Goal: Task Accomplishment & Management: Manage account settings

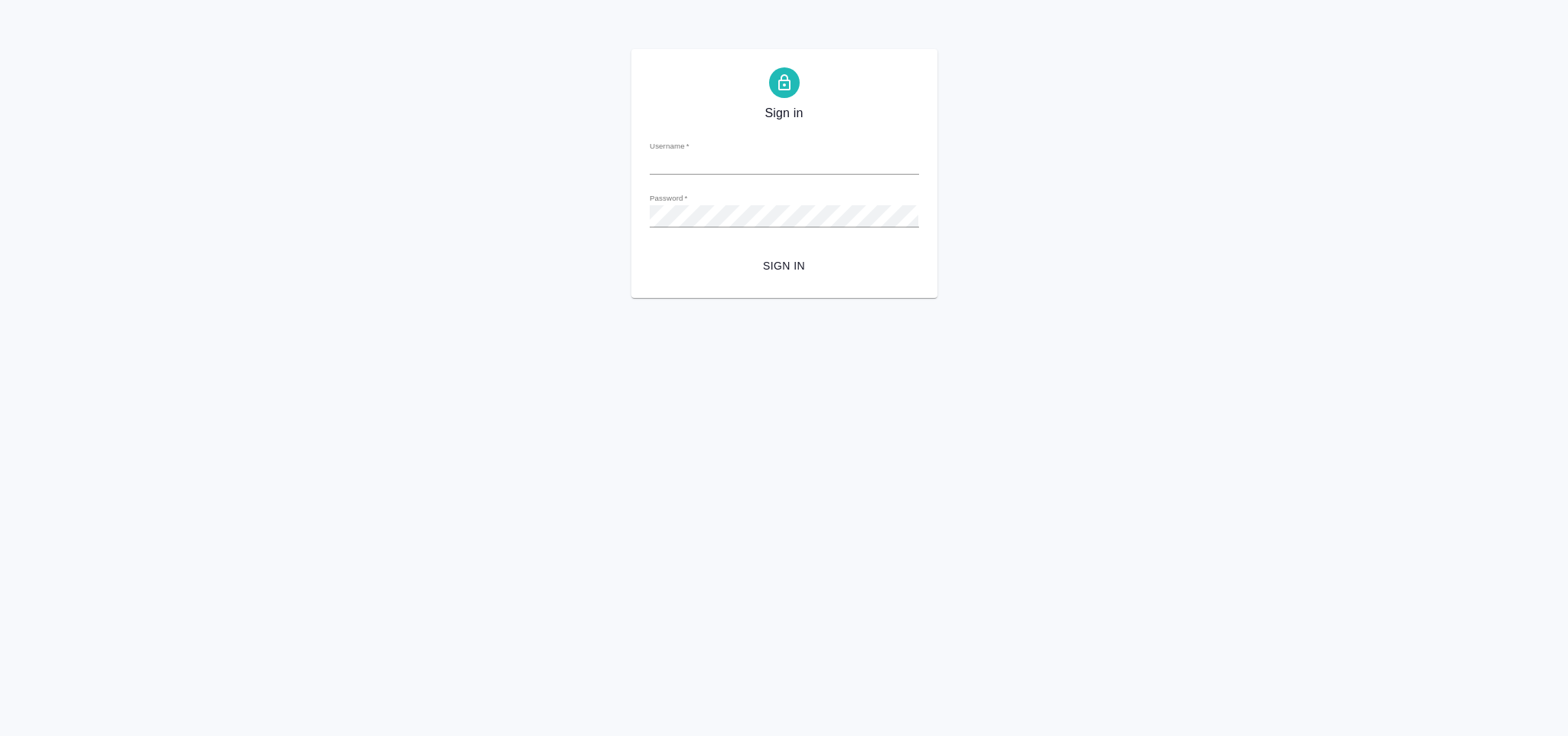
type input "[EMAIL_ADDRESS][DOMAIN_NAME]"
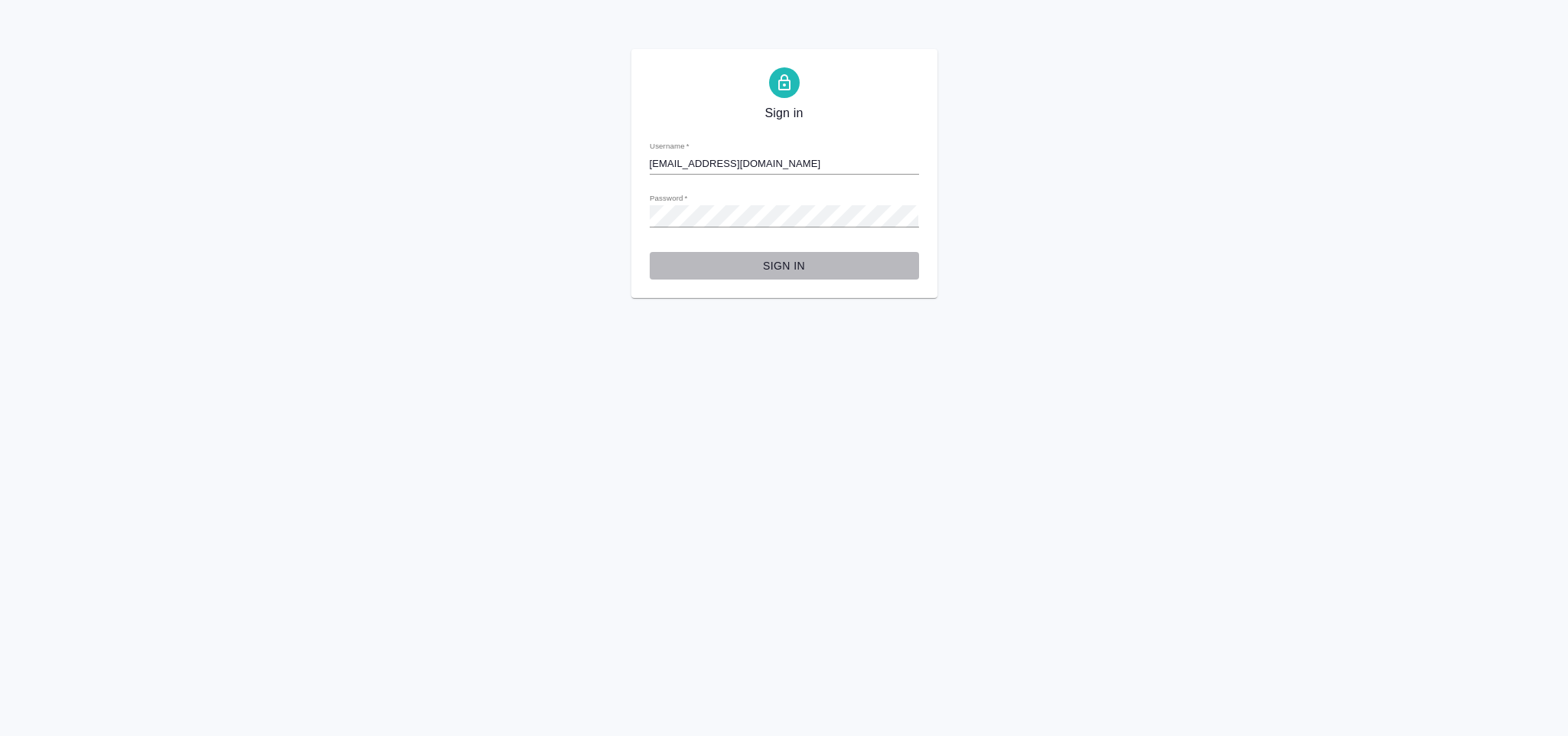
click at [806, 260] on span "Sign in" at bounding box center [784, 266] width 245 height 20
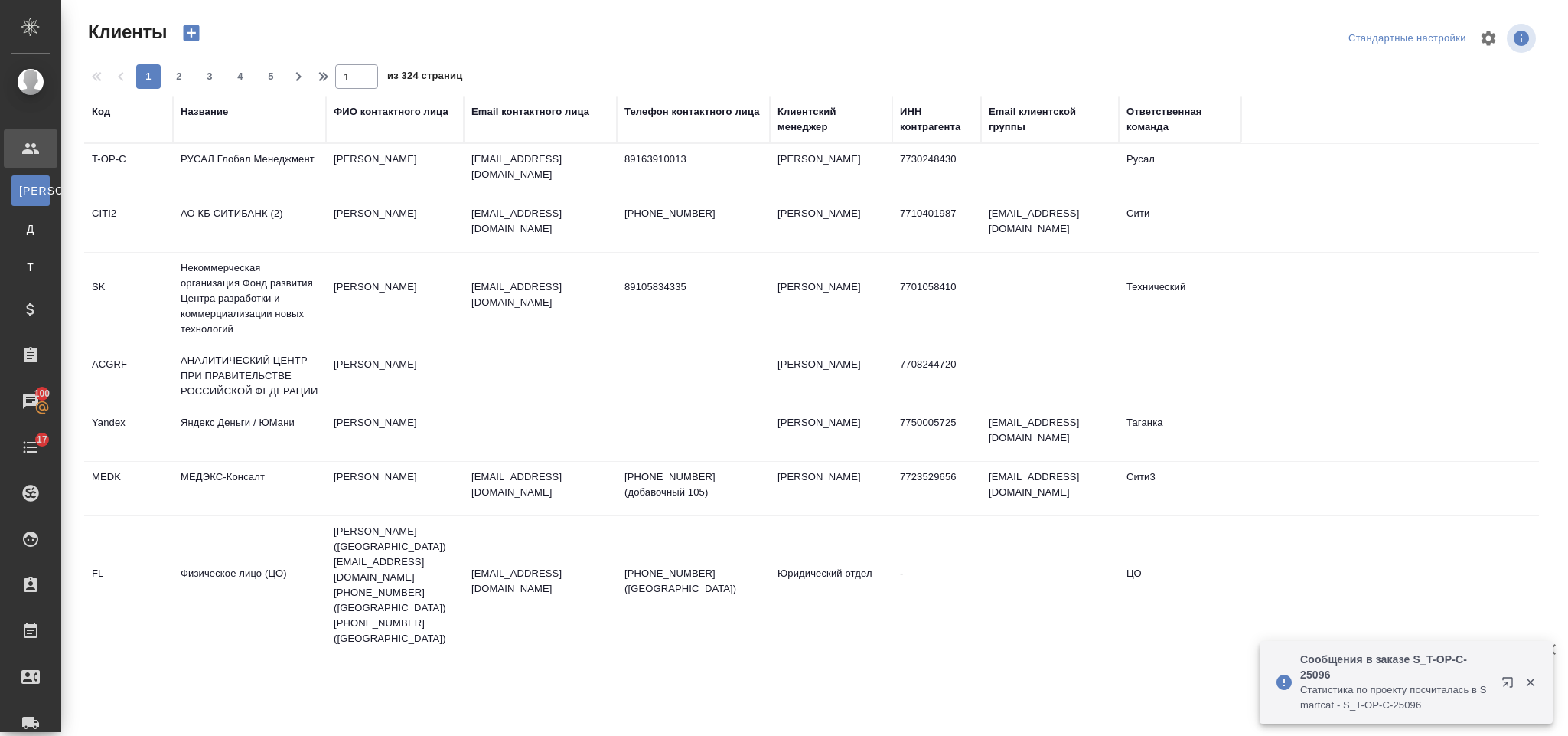
select select "RU"
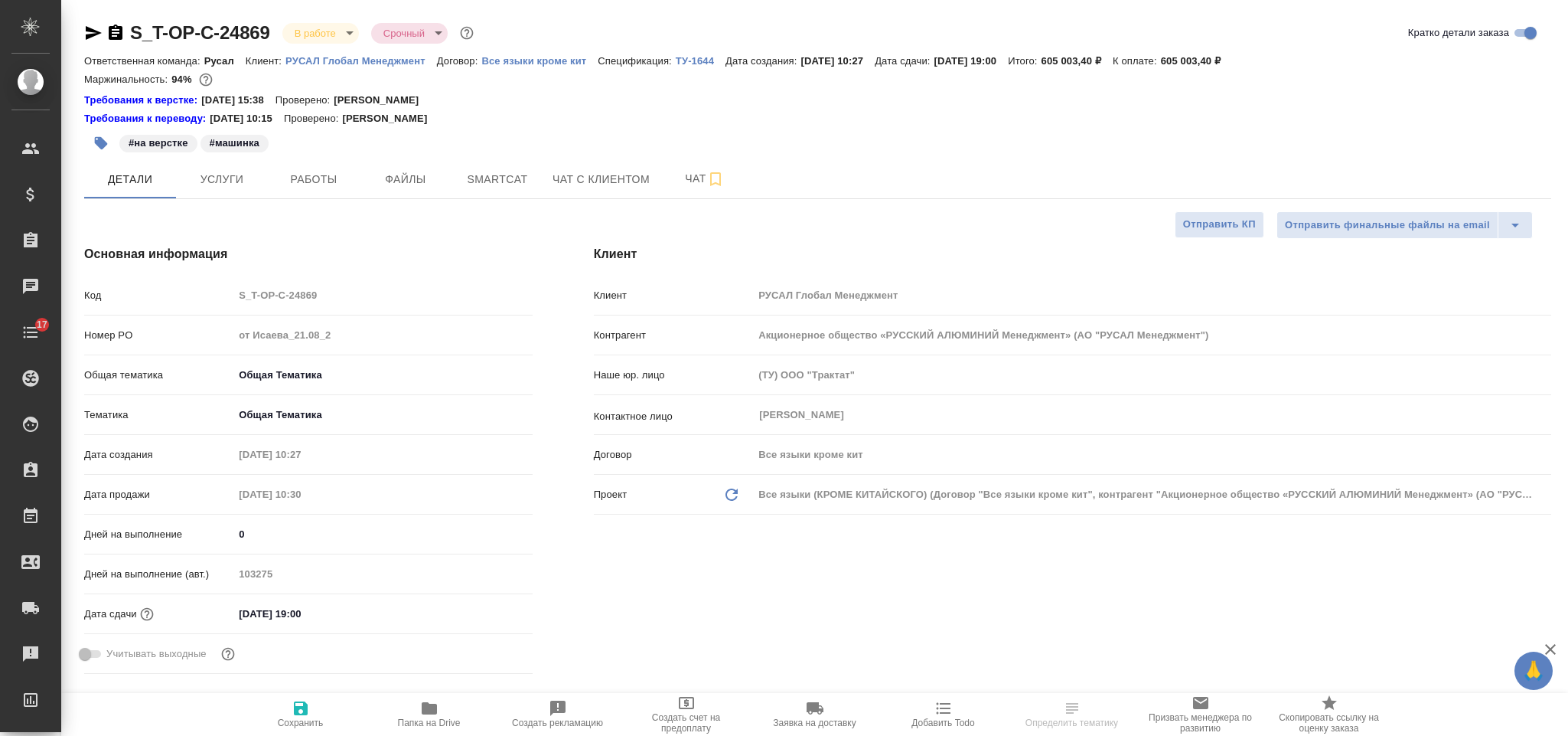
select select "RU"
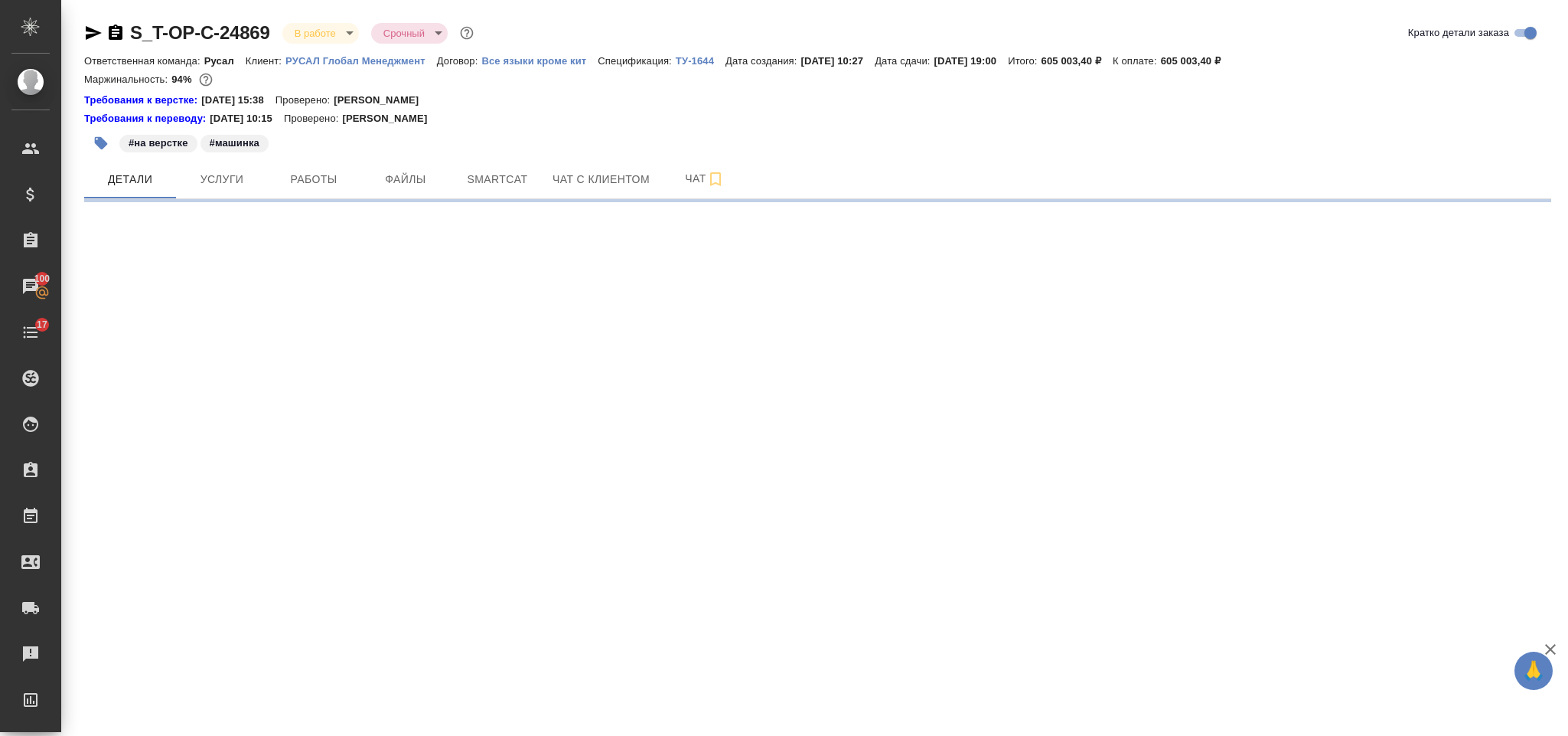
select select "RU"
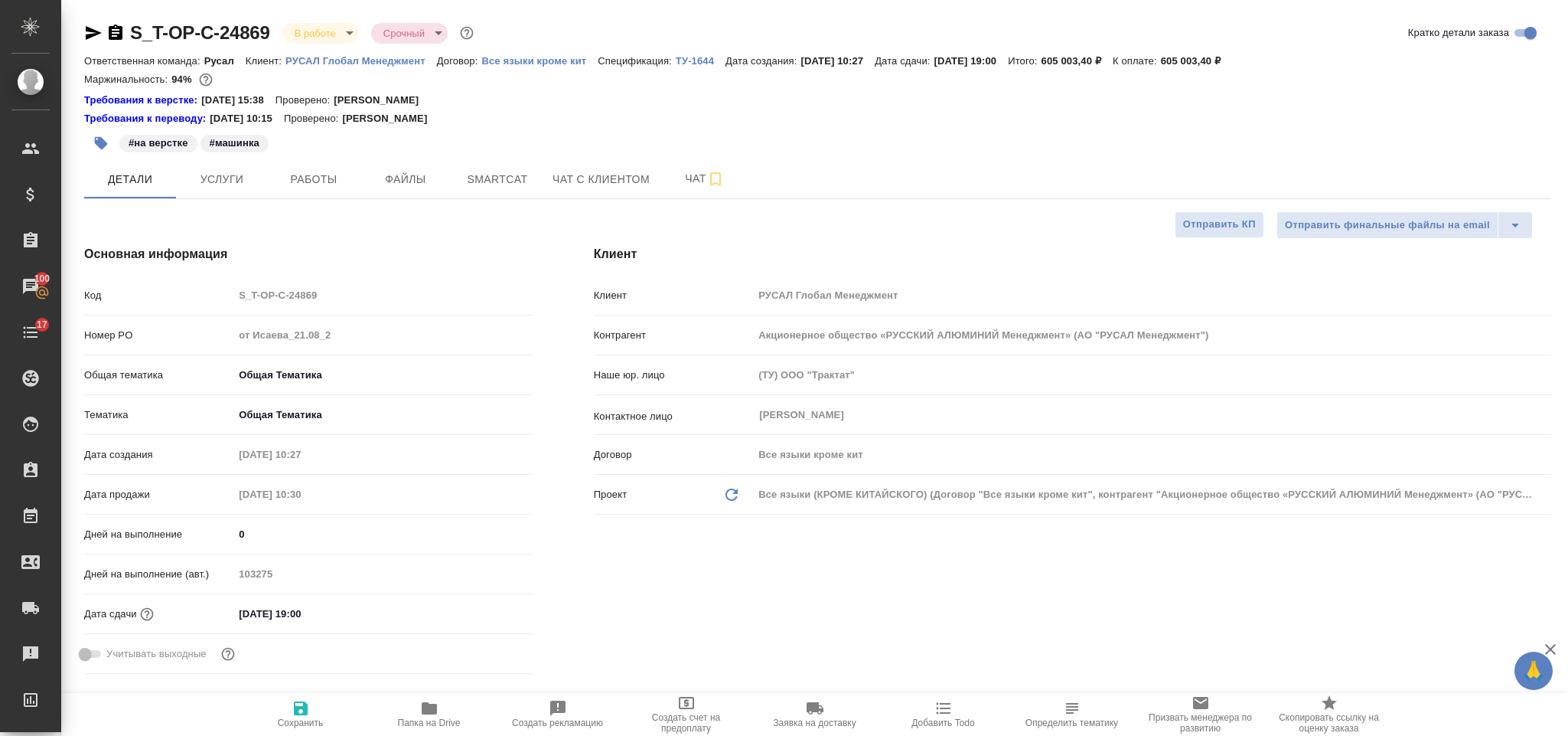
type textarea "x"
click at [686, 182] on span "Чат" at bounding box center [705, 179] width 73 height 20
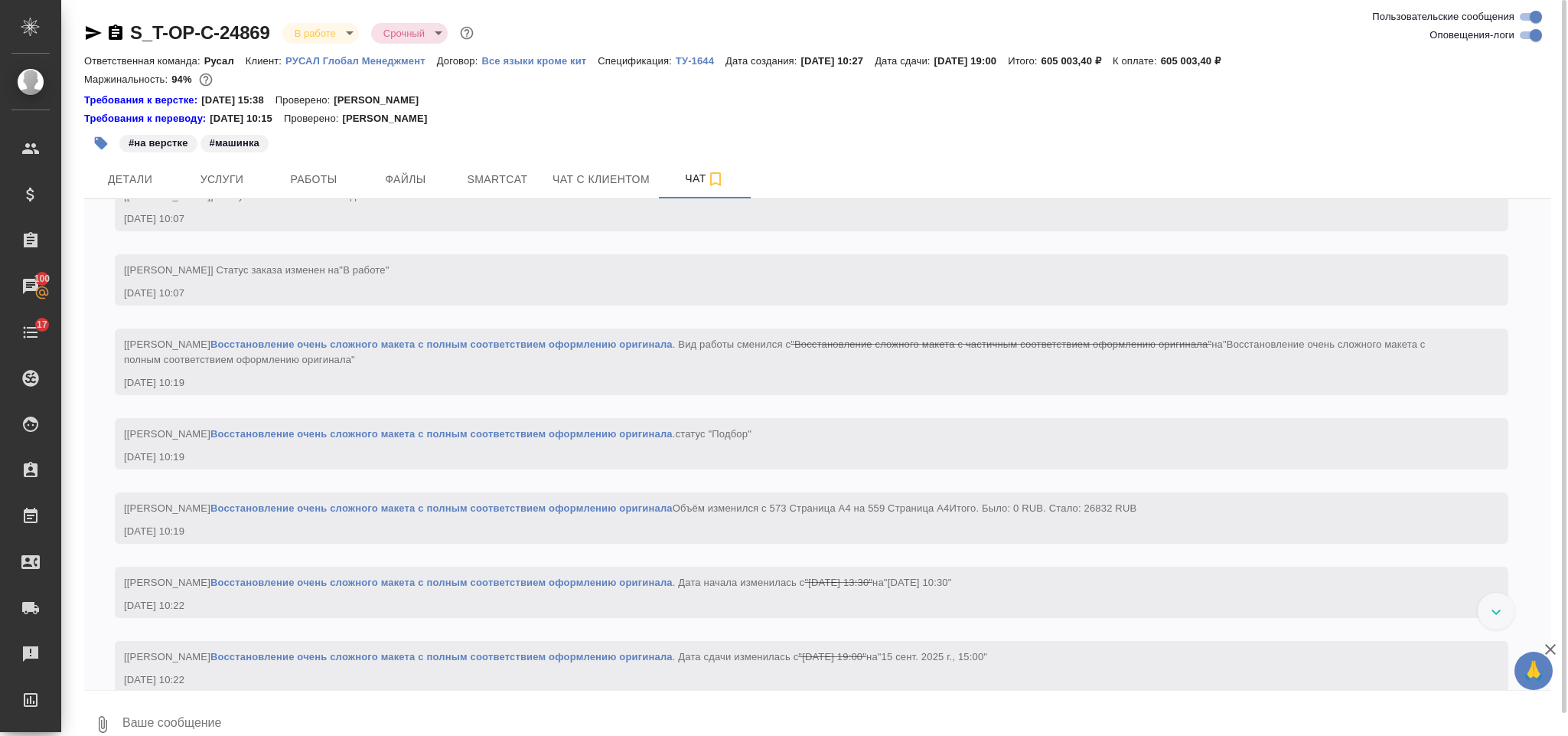
scroll to position [5897, 0]
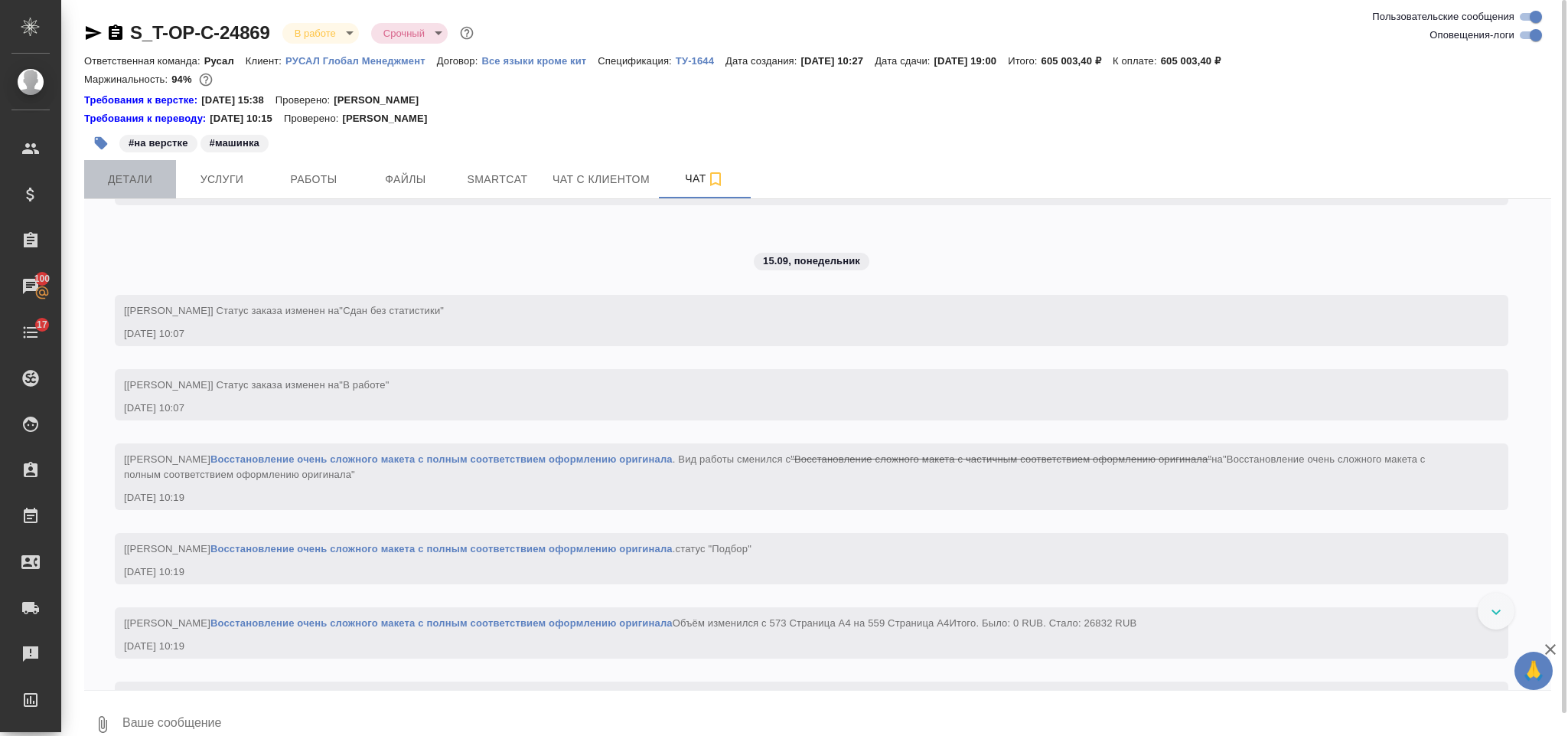
click at [145, 177] on span "Детали" at bounding box center [130, 180] width 73 height 20
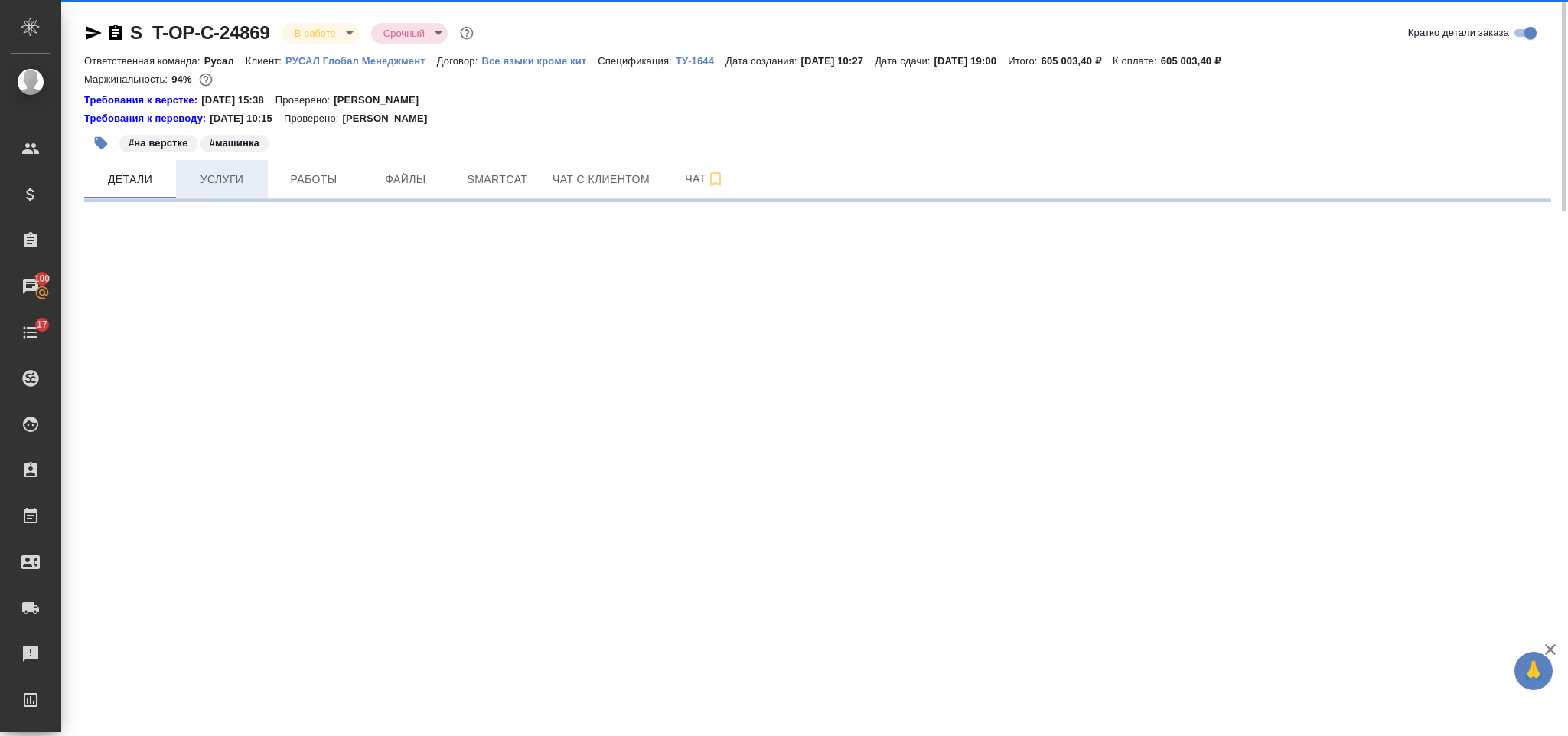
select select "RU"
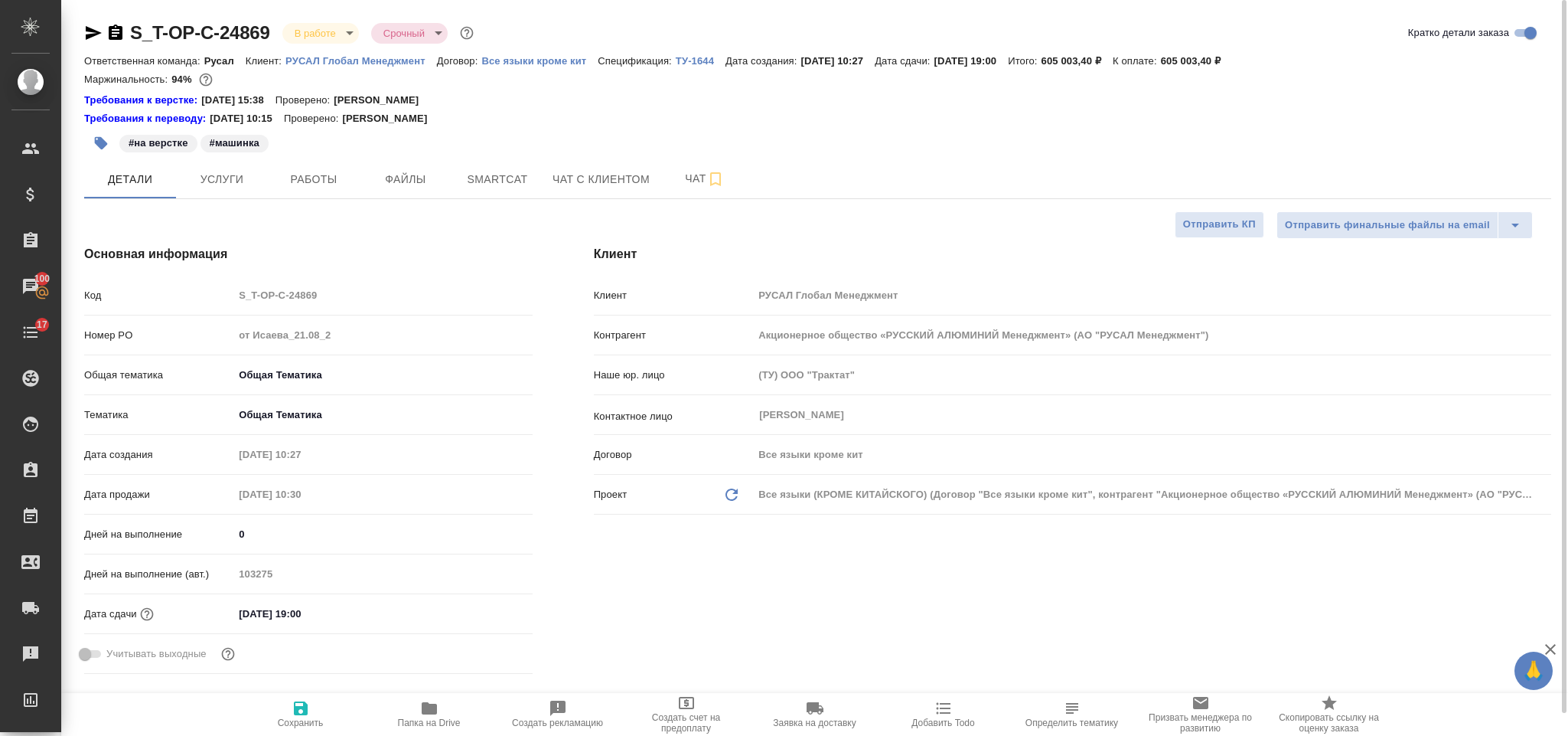
type textarea "x"
click at [232, 297] on div "Код S_T-OP-C-24869" at bounding box center [308, 295] width 448 height 27
click at [321, 166] on button "Работы" at bounding box center [313, 179] width 92 height 38
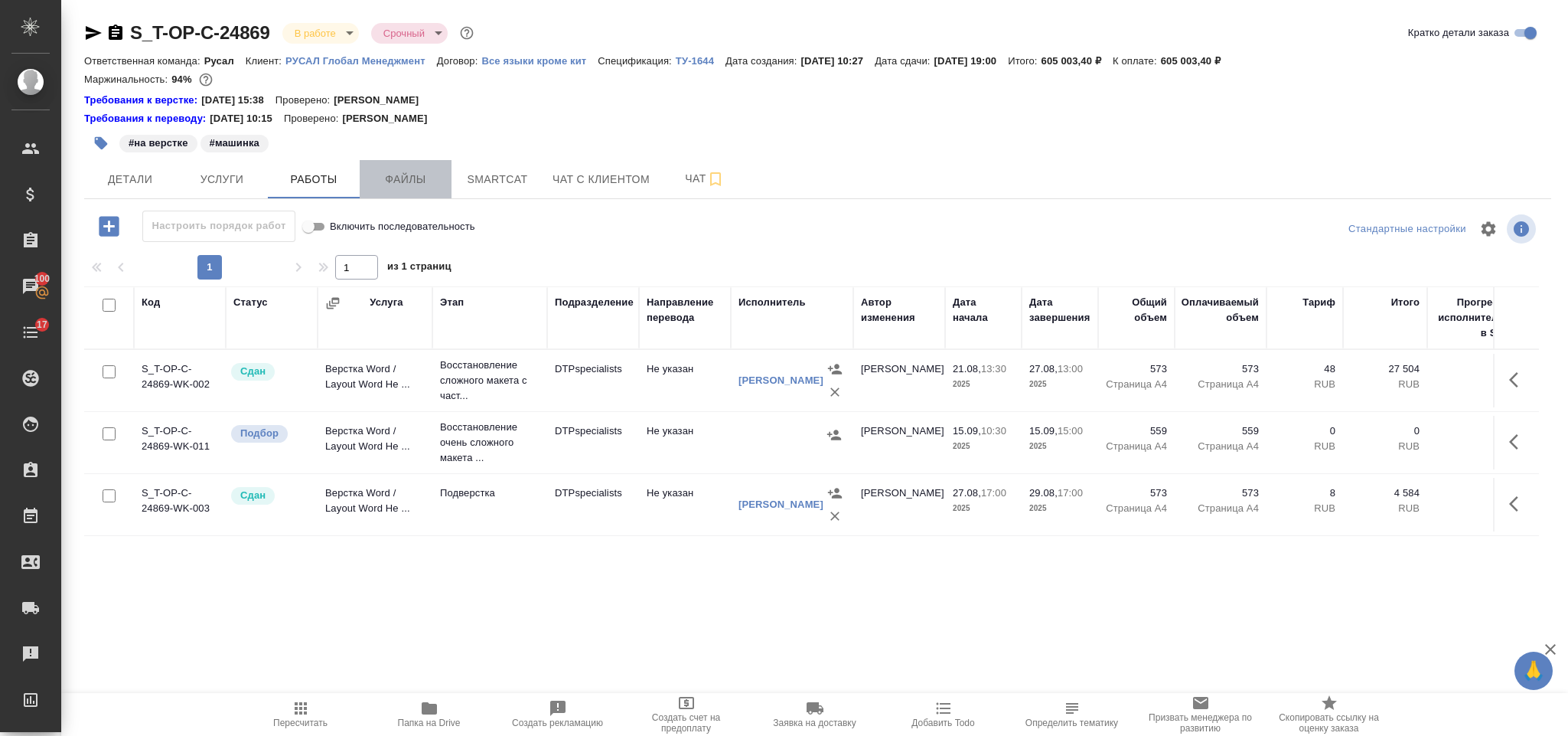
click at [409, 177] on span "Файлы" at bounding box center [405, 180] width 73 height 20
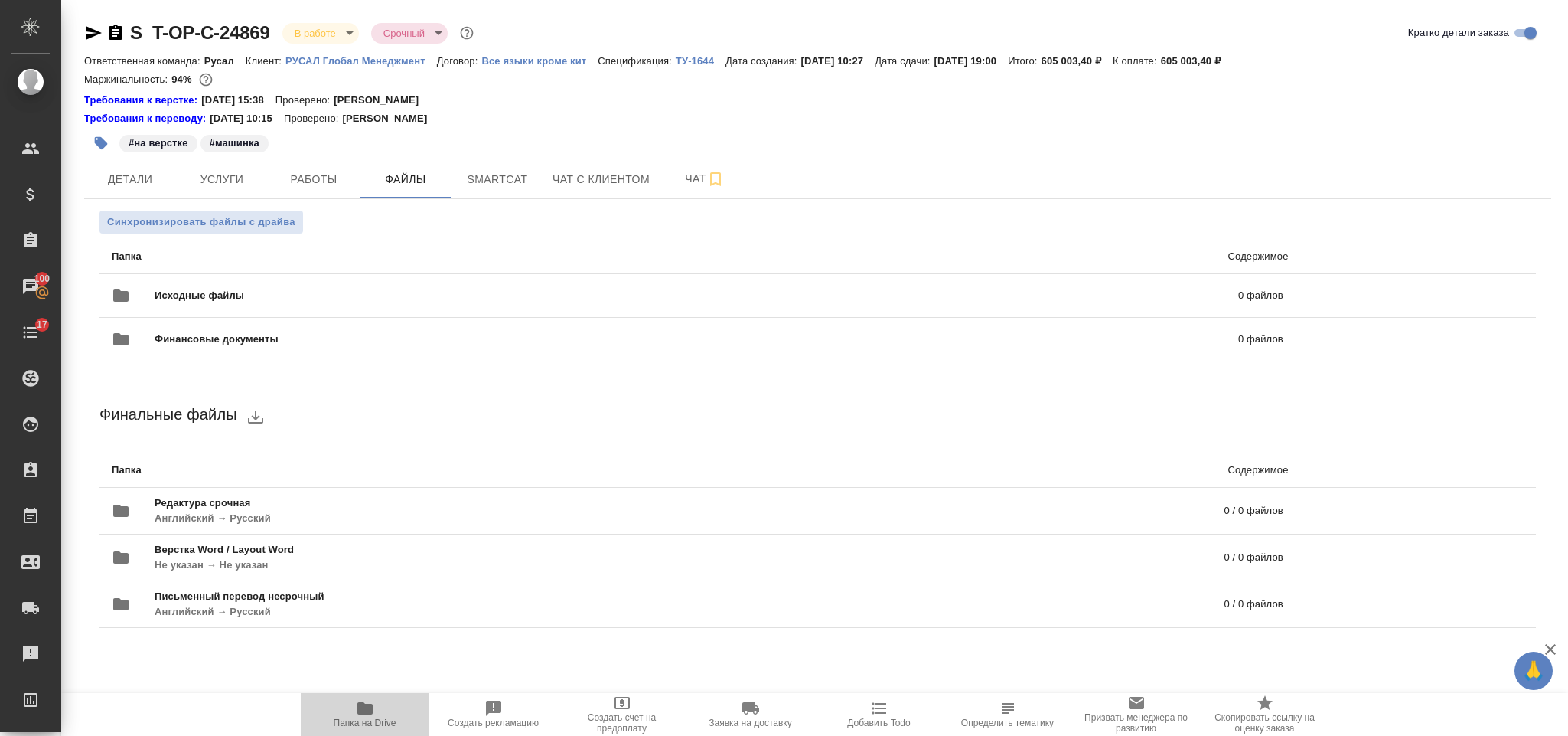
click at [367, 708] on icon "button" at bounding box center [365, 708] width 15 height 12
